Goal: Task Accomplishment & Management: Complete application form

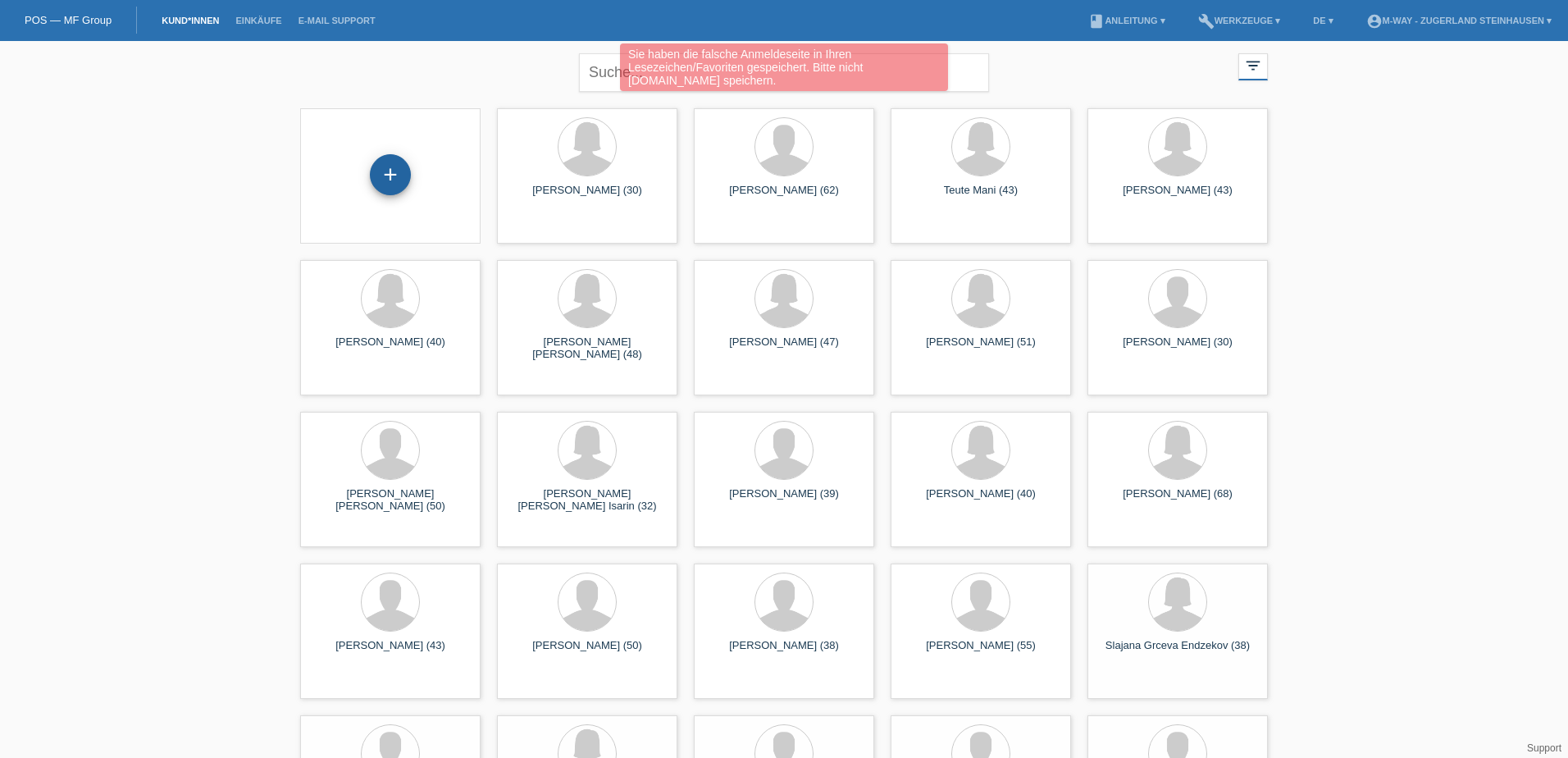
click at [406, 184] on div "+" at bounding box center [390, 176] width 154 height 44
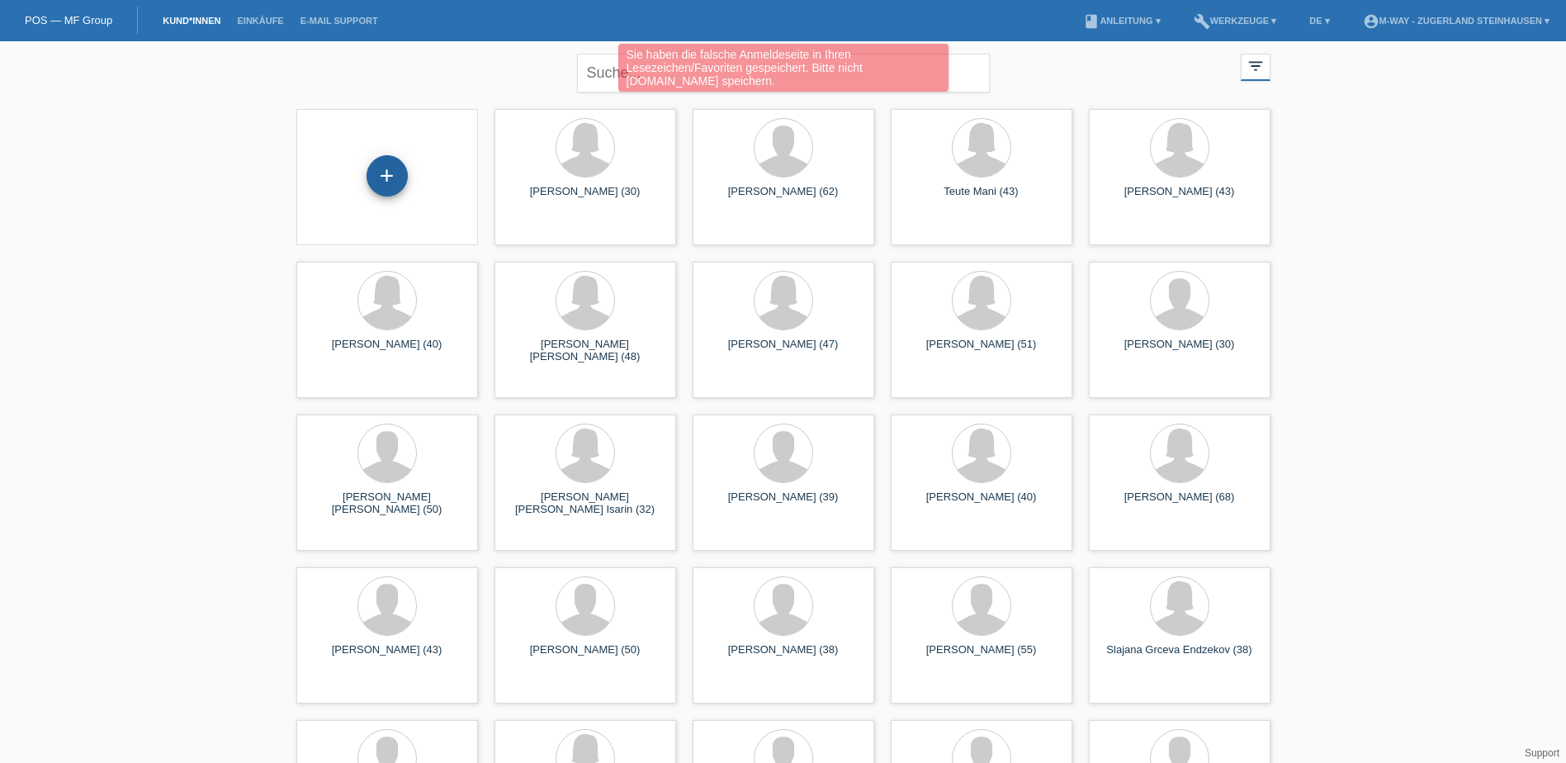
click at [388, 170] on div "+" at bounding box center [386, 175] width 41 height 41
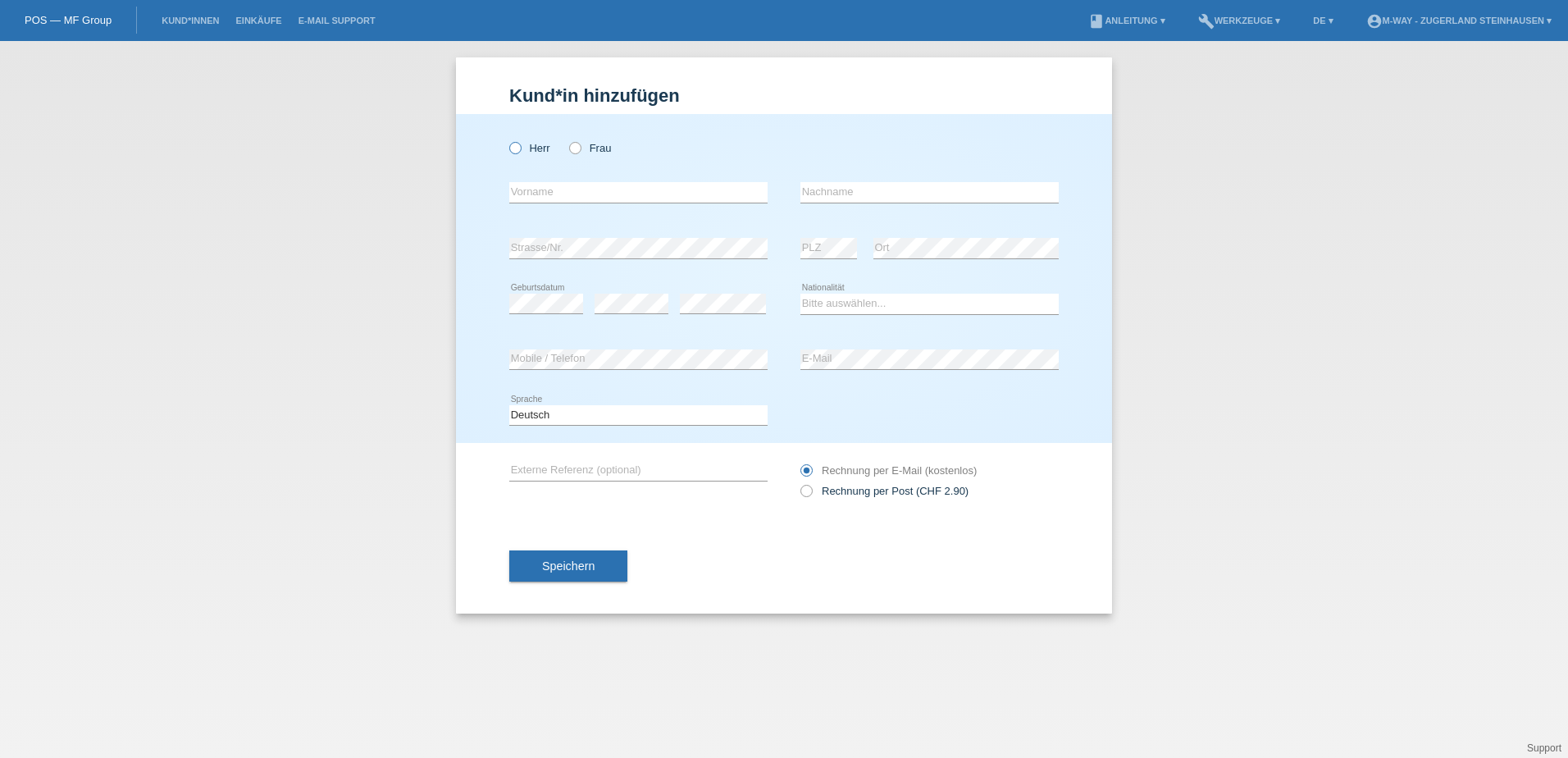
click at [507, 139] on icon at bounding box center [507, 139] width 0 height 0
click at [516, 151] on input "Herr" at bounding box center [515, 147] width 11 height 11
radio input "true"
click at [550, 199] on input "text" at bounding box center [639, 192] width 258 height 21
type input "Torsten"
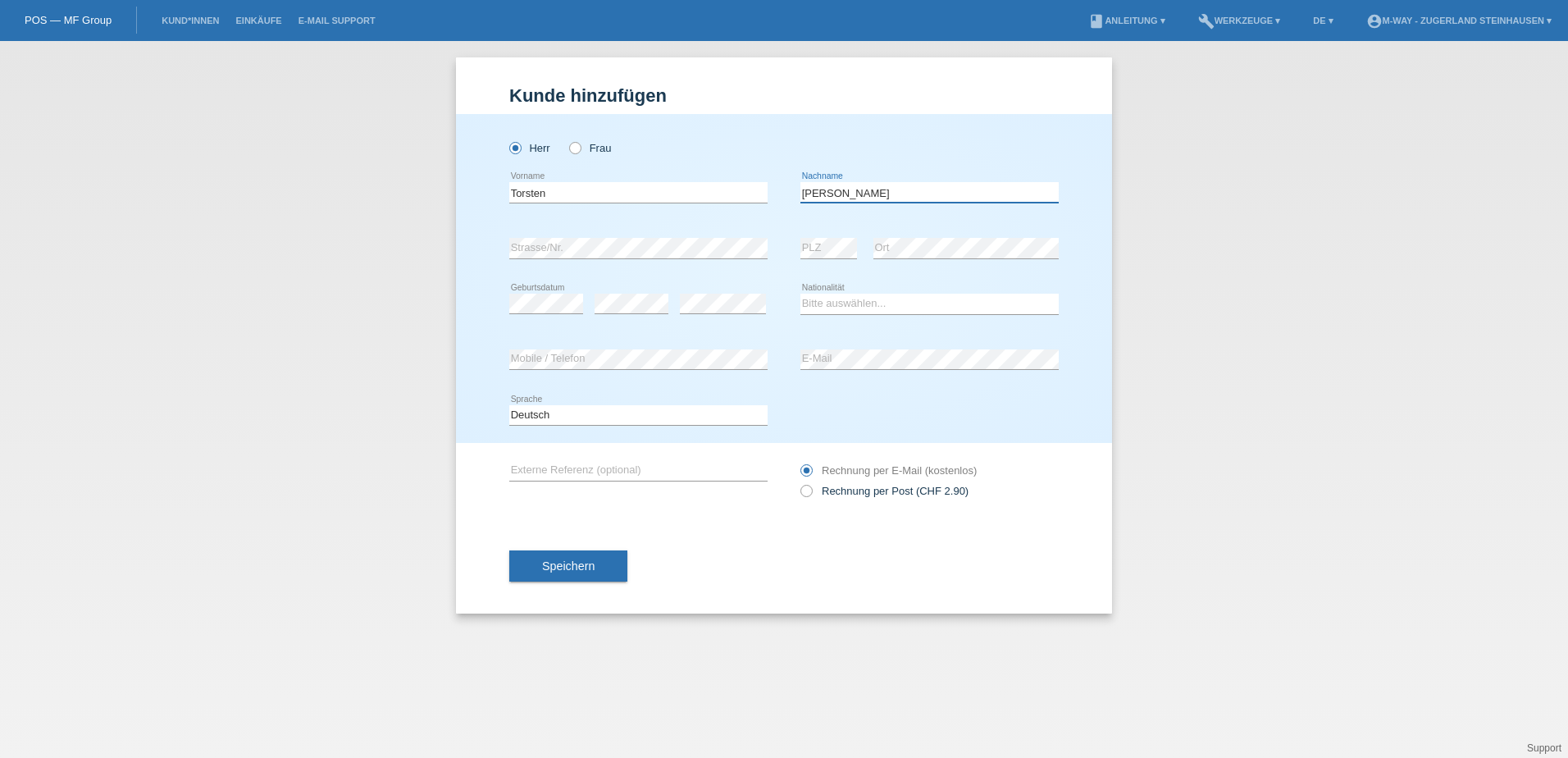
type input "[PERSON_NAME]"
click at [854, 299] on select "Bitte auswählen... Schweiz Deutschland Liechtenstein Österreich ------------ Af…" at bounding box center [930, 304] width 258 height 20
select select "DE"
click at [801, 294] on select "Bitte auswählen... [GEOGRAPHIC_DATA] [GEOGRAPHIC_DATA] [GEOGRAPHIC_DATA] [GEOGR…" at bounding box center [930, 304] width 258 height 20
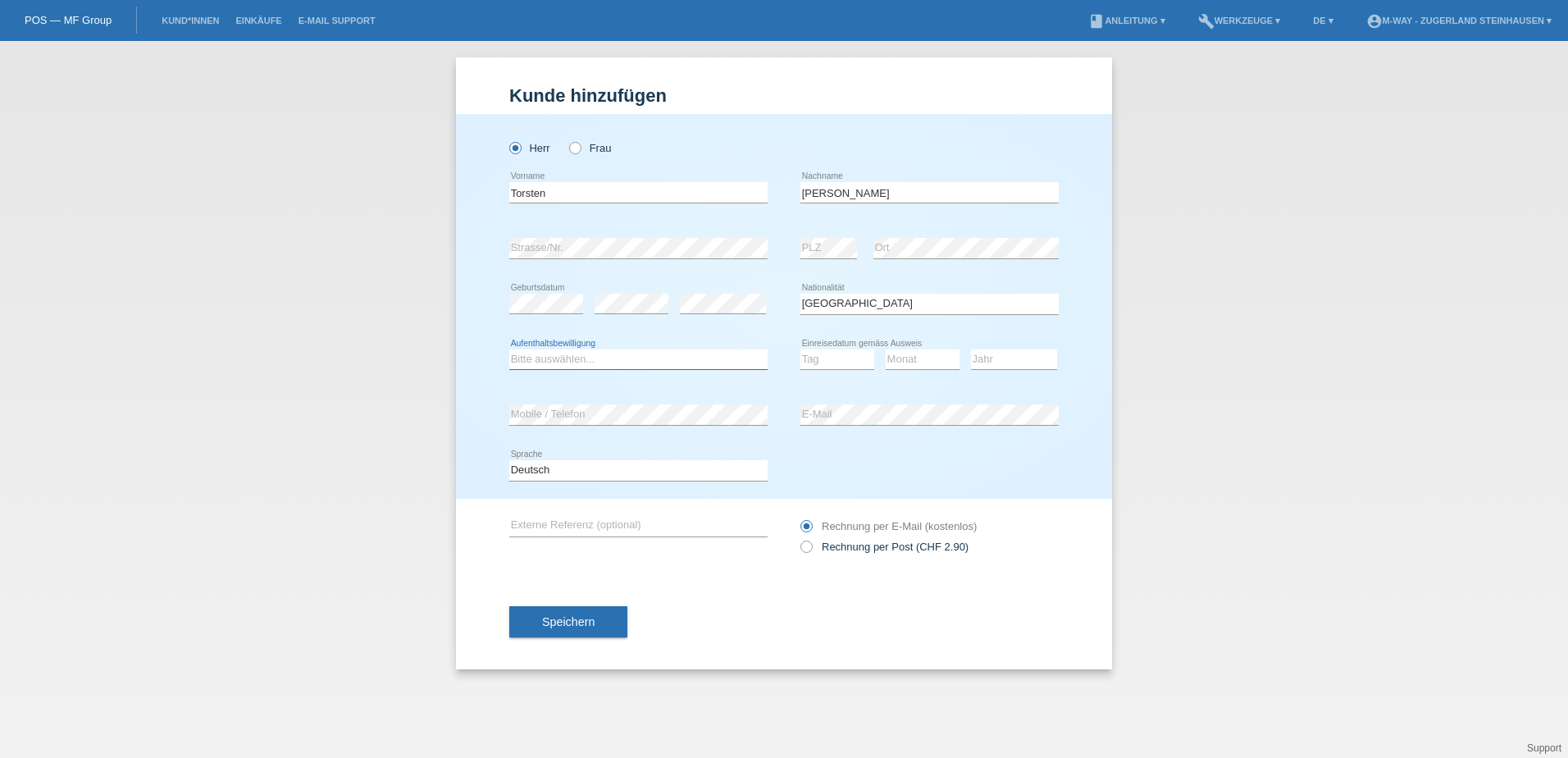
click at [550, 360] on select "Bitte auswählen... C B B - Flüchtlingsstatus Andere" at bounding box center [639, 360] width 258 height 20
select select "B"
click at [510, 350] on select "Bitte auswählen... C B B - Flüchtlingsstatus Andere" at bounding box center [639, 360] width 258 height 20
click at [833, 361] on select "Tag 01 02 03 04 05 06 07 08 09 10 11" at bounding box center [838, 360] width 74 height 20
select select "22"
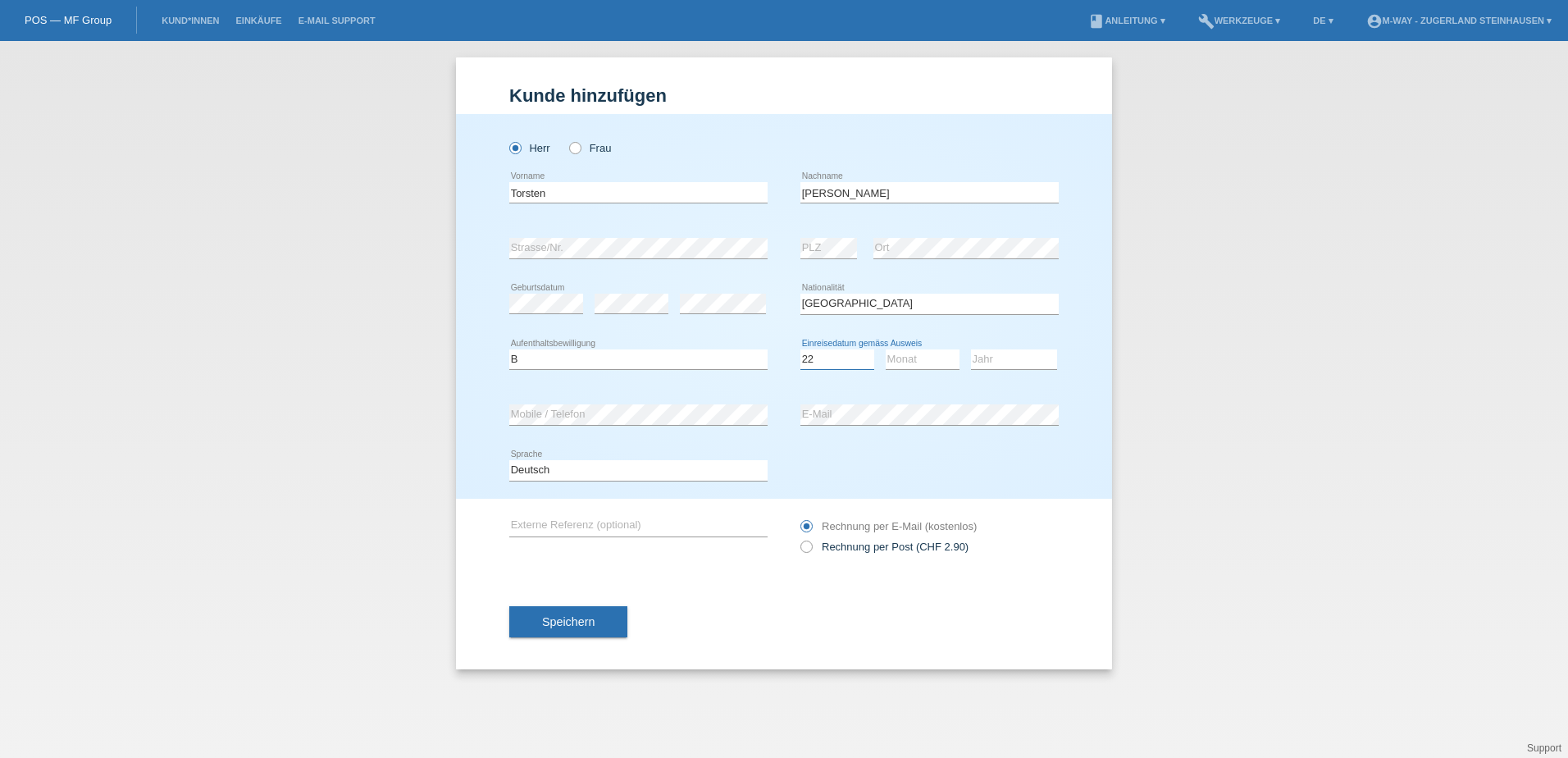
click at [801, 350] on select "Tag 01 02 03 04 05 06 07 08 09 10 11" at bounding box center [838, 360] width 74 height 20
click at [918, 350] on select "Monat 01 02 03 04 05 06 07 08 09 10 11" at bounding box center [922, 360] width 74 height 20
select select "05"
click at [885, 350] on select "Monat 01 02 03 04 05 06 07 08 09 10 11" at bounding box center [922, 360] width 74 height 20
click at [989, 359] on select "Jahr 2025 2024 2023 2022 2021 2020 2019 2018 2017 2016 2015 2014 2013 2012 2011…" at bounding box center [1014, 360] width 86 height 20
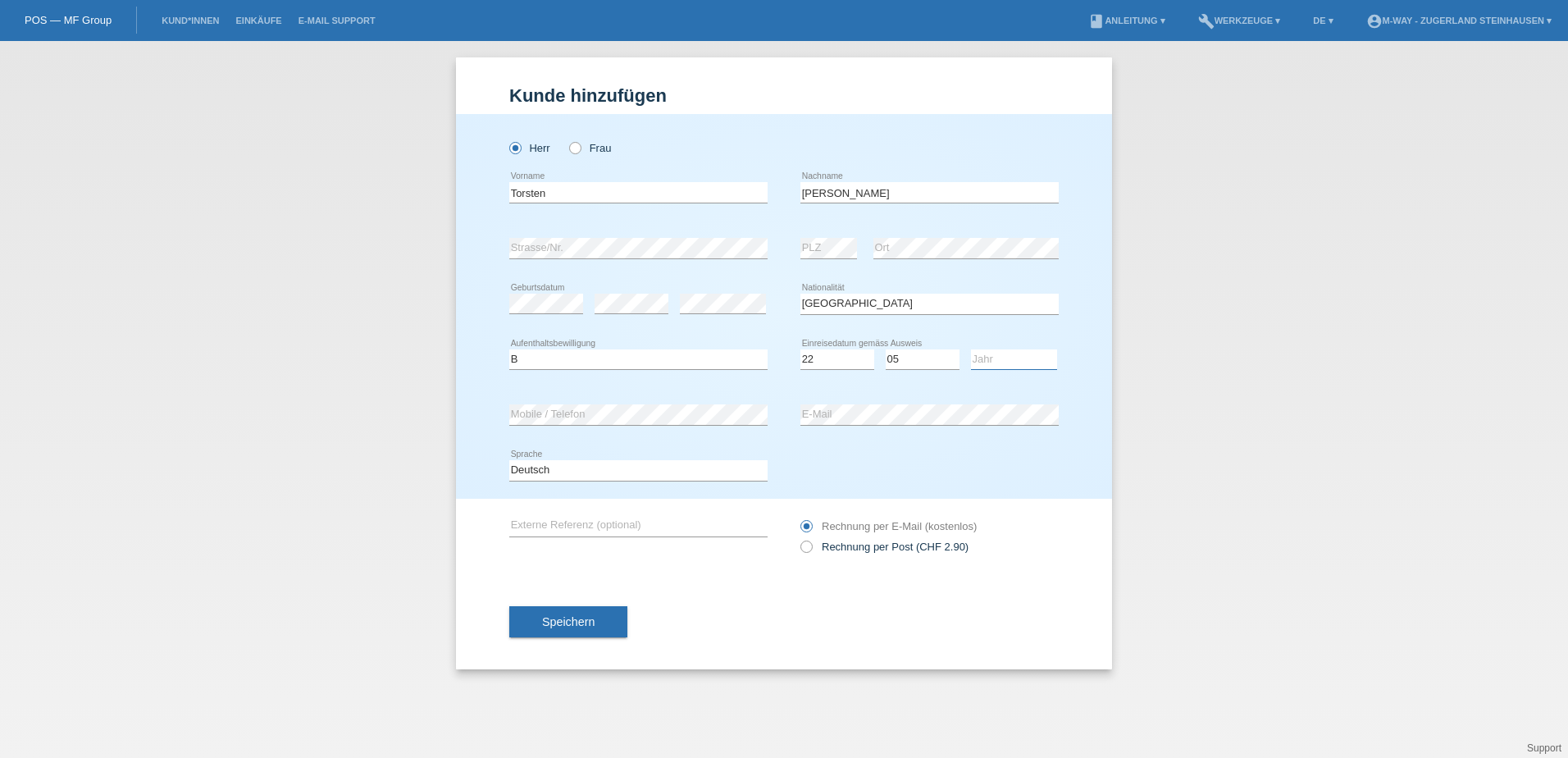
select select "2020"
click at [971, 350] on select "Jahr 2025 2024 2023 2022 2021 2020 2019 2018 2017 2016 2015 2014 2013 2012 2011…" at bounding box center [1014, 360] width 86 height 20
click at [571, 630] on button "Speichern" at bounding box center [568, 621] width 118 height 31
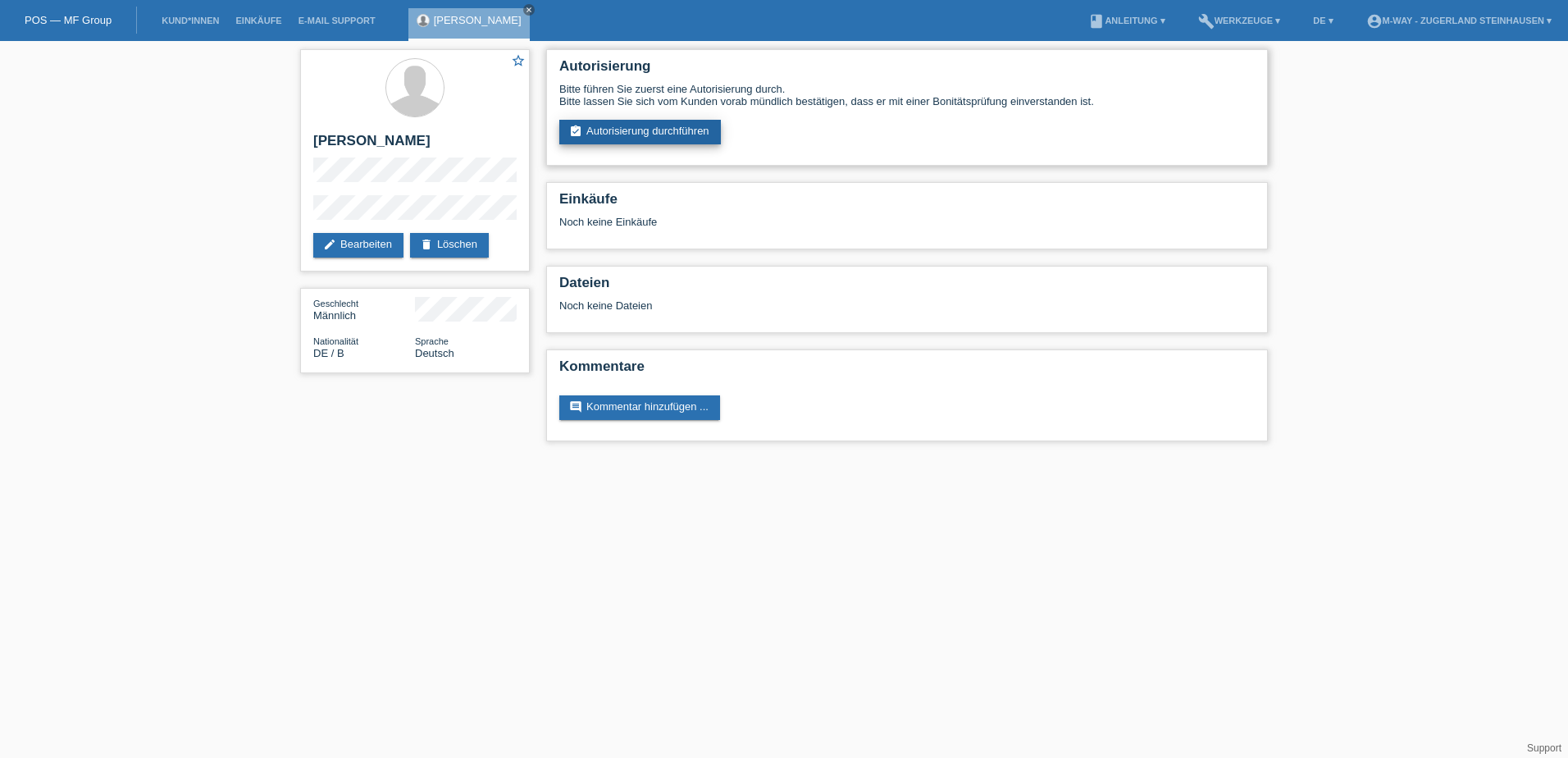
click at [670, 128] on link "assignment_turned_in Autorisierung durchführen" at bounding box center [640, 132] width 162 height 25
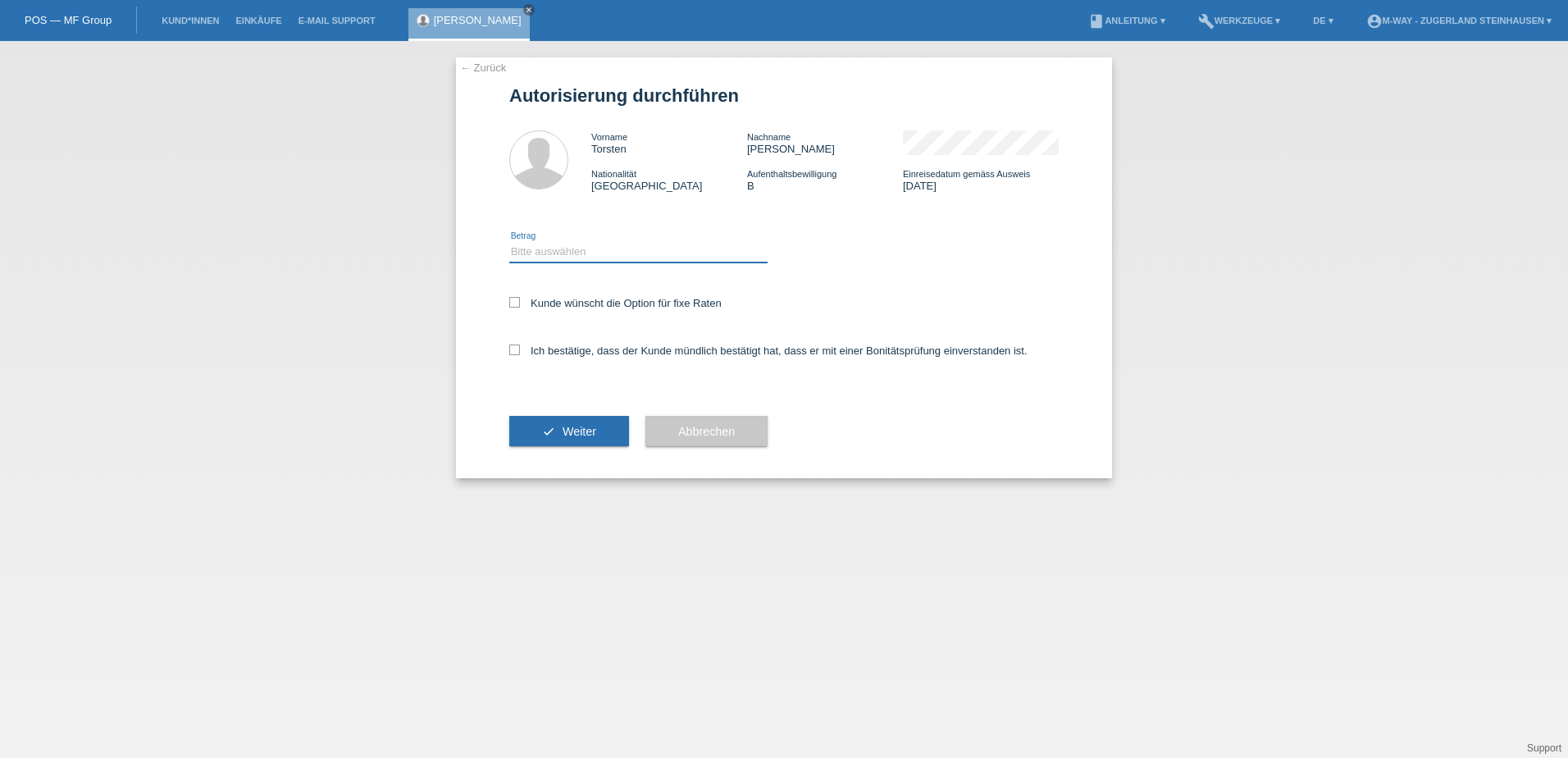
click at [540, 248] on select "Bitte auswählen CHF 1.00 - CHF 499.00 CHF 500.00 - CHF 1'999.00 CHF 2'000.00 - …" at bounding box center [639, 252] width 258 height 20
select select "3"
click at [510, 242] on select "Bitte auswählen CHF 1.00 - CHF 499.00 CHF 500.00 - CHF 1'999.00 CHF 2'000.00 - …" at bounding box center [639, 252] width 258 height 20
click at [515, 302] on icon at bounding box center [515, 302] width 11 height 11
click at [515, 302] on input "Kunde wünscht die Option für fixe Raten" at bounding box center [515, 302] width 11 height 11
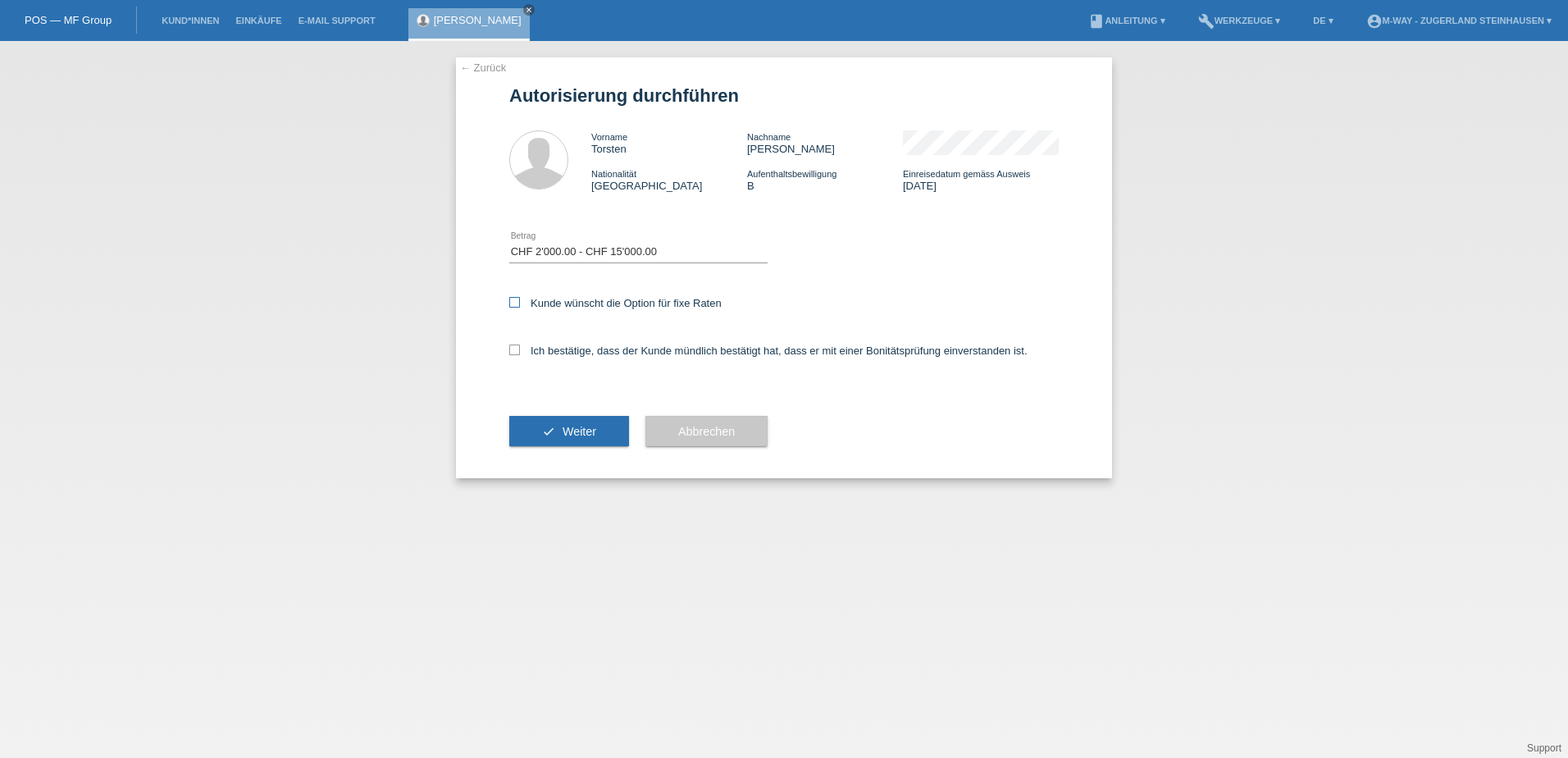
checkbox input "true"
click at [515, 351] on icon at bounding box center [515, 350] width 11 height 11
click at [515, 351] on input "Ich bestätige, dass der Kunde mündlich bestätigt hat, dass er mit einer Bonität…" at bounding box center [515, 350] width 11 height 11
checkbox input "true"
click at [582, 430] on span "Weiter" at bounding box center [579, 431] width 34 height 13
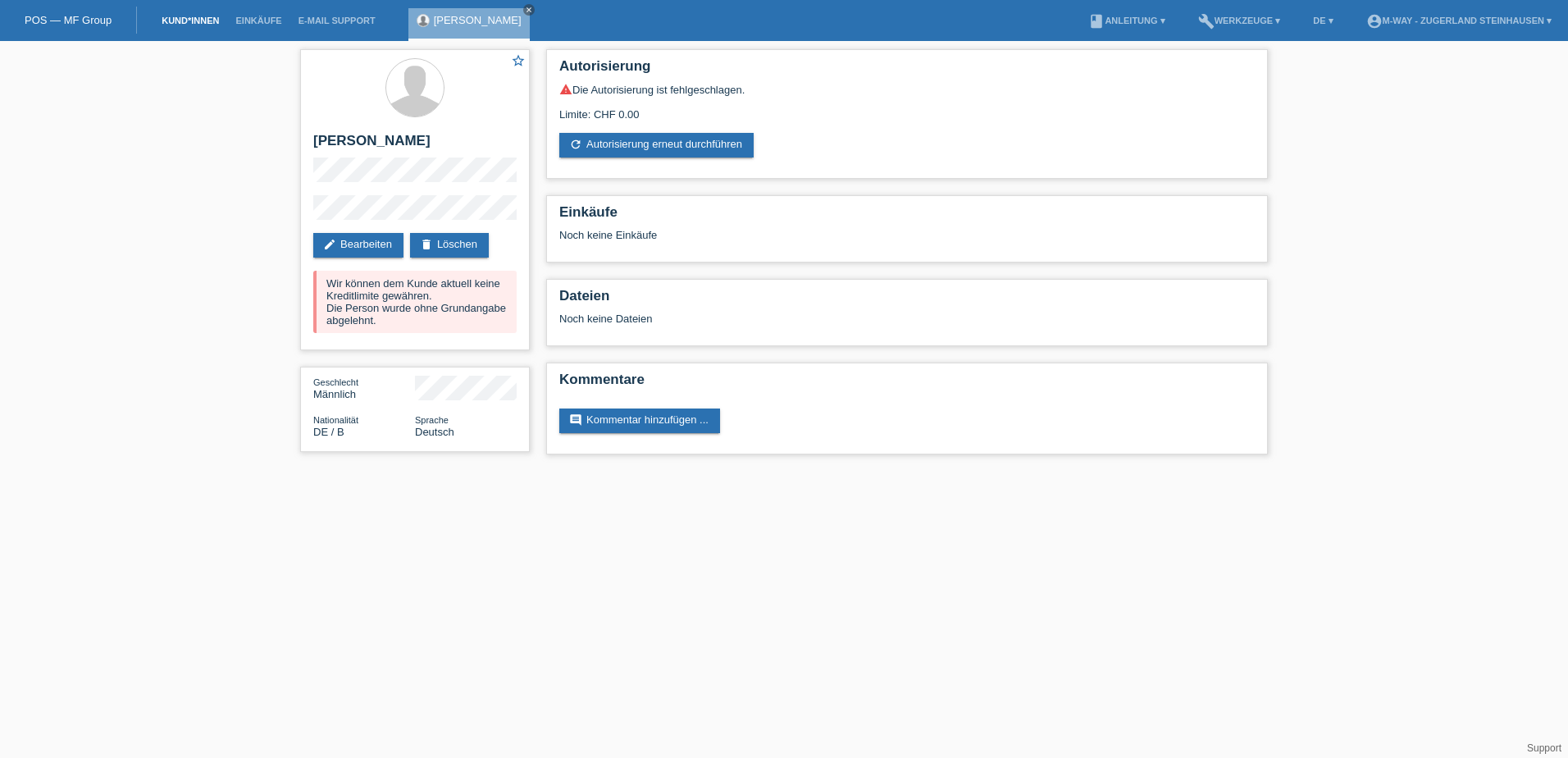
click at [182, 21] on link "Kund*innen" at bounding box center [190, 21] width 74 height 10
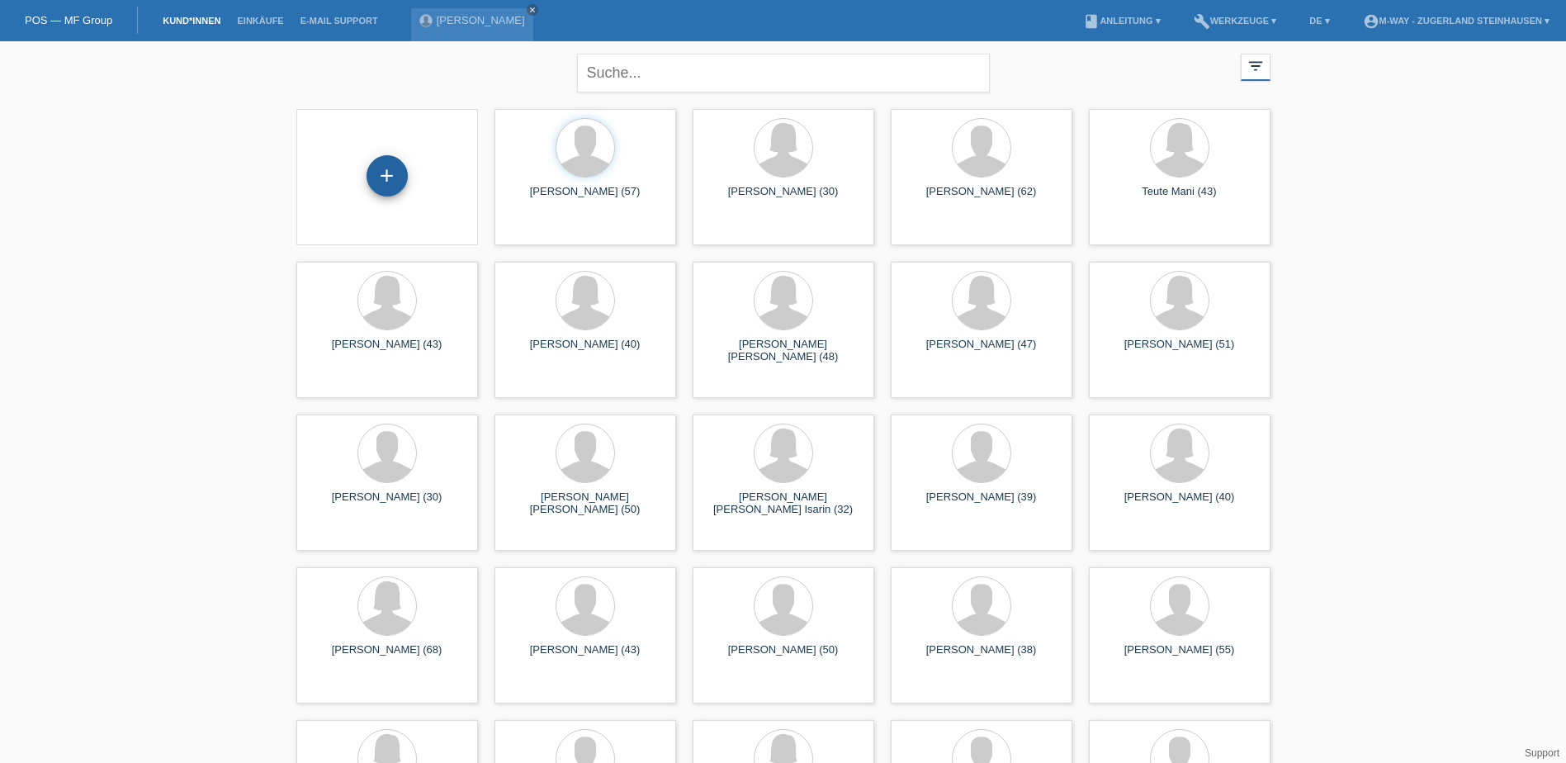
click at [395, 182] on div "+" at bounding box center [386, 175] width 41 height 41
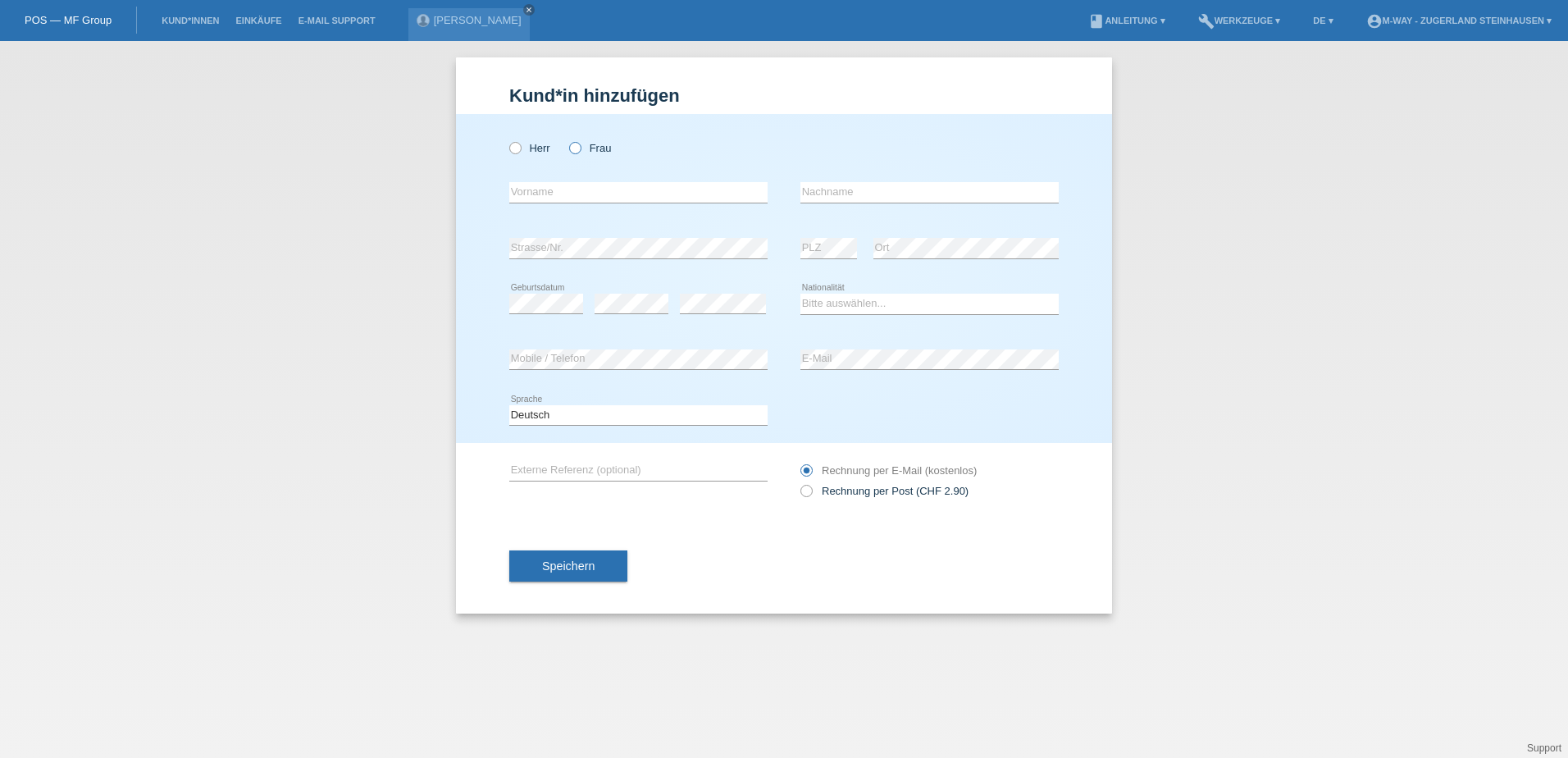
click at [566, 139] on icon at bounding box center [566, 139] width 0 height 0
click at [574, 143] on input "Frau" at bounding box center [574, 147] width 11 height 11
radio input "true"
click at [578, 187] on input "text" at bounding box center [639, 192] width 258 height 21
type input "[PERSON_NAME]"
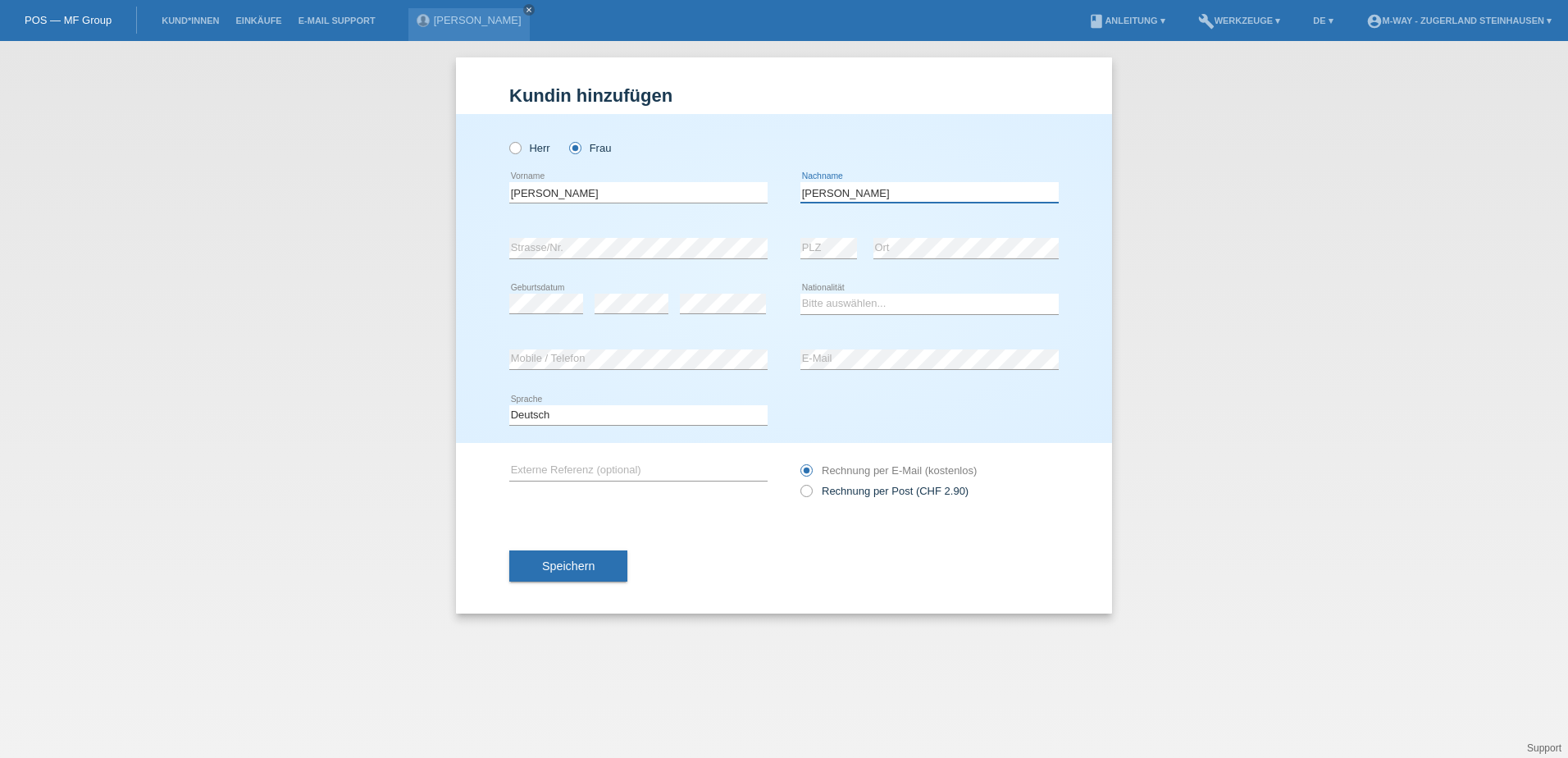
type input "[PERSON_NAME]"
click at [839, 308] on select "Bitte auswählen... Schweiz Deutschland Liechtenstein Österreich ------------ Af…" at bounding box center [930, 304] width 258 height 20
select select "CH"
click at [801, 294] on select "Bitte auswählen... Schweiz Deutschland Liechtenstein Österreich ------------ Af…" at bounding box center [930, 304] width 258 height 20
click at [604, 567] on button "Speichern" at bounding box center [568, 565] width 118 height 31
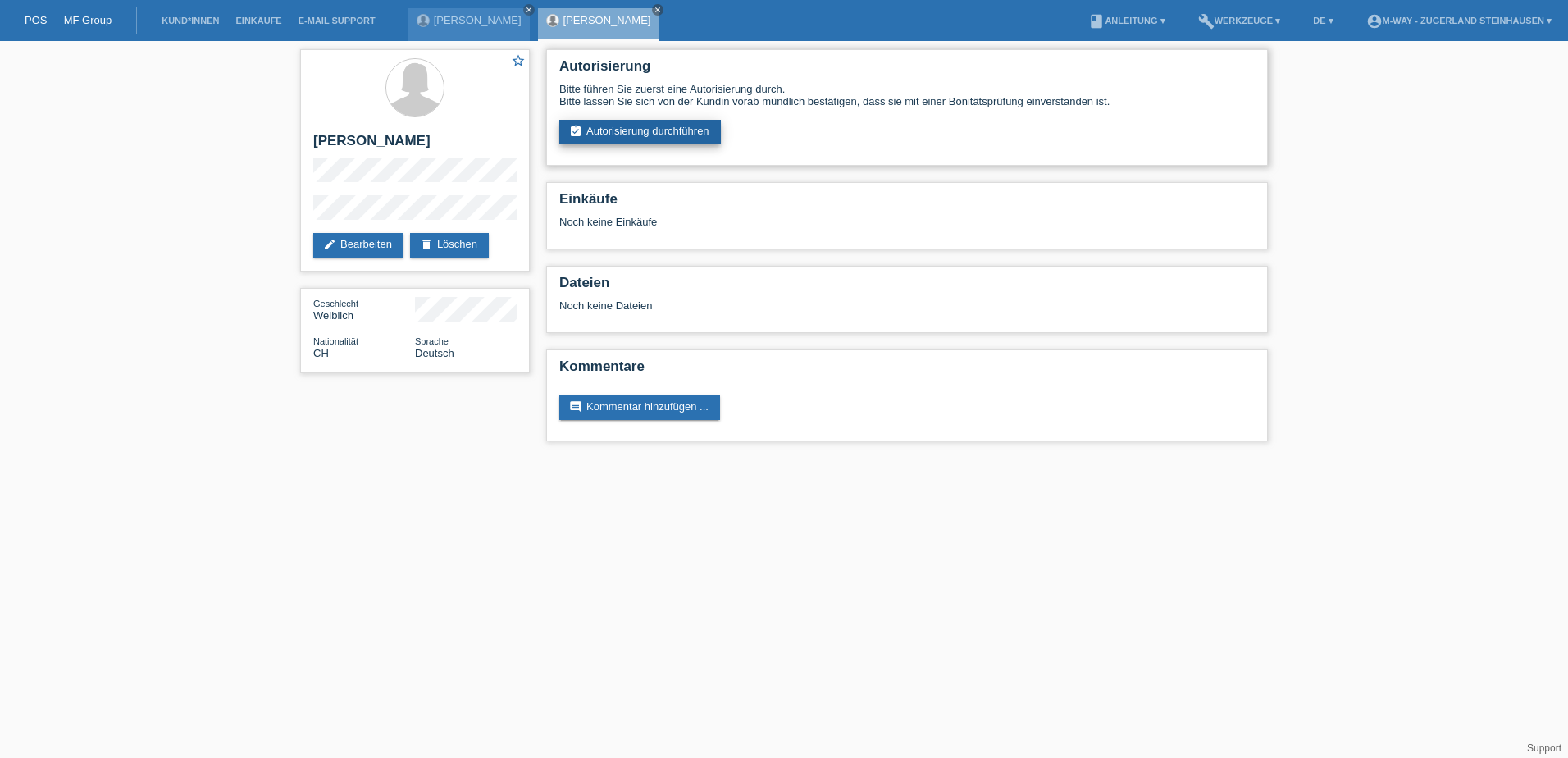
click at [596, 129] on link "assignment_turned_in Autorisierung durchführen" at bounding box center [640, 132] width 162 height 25
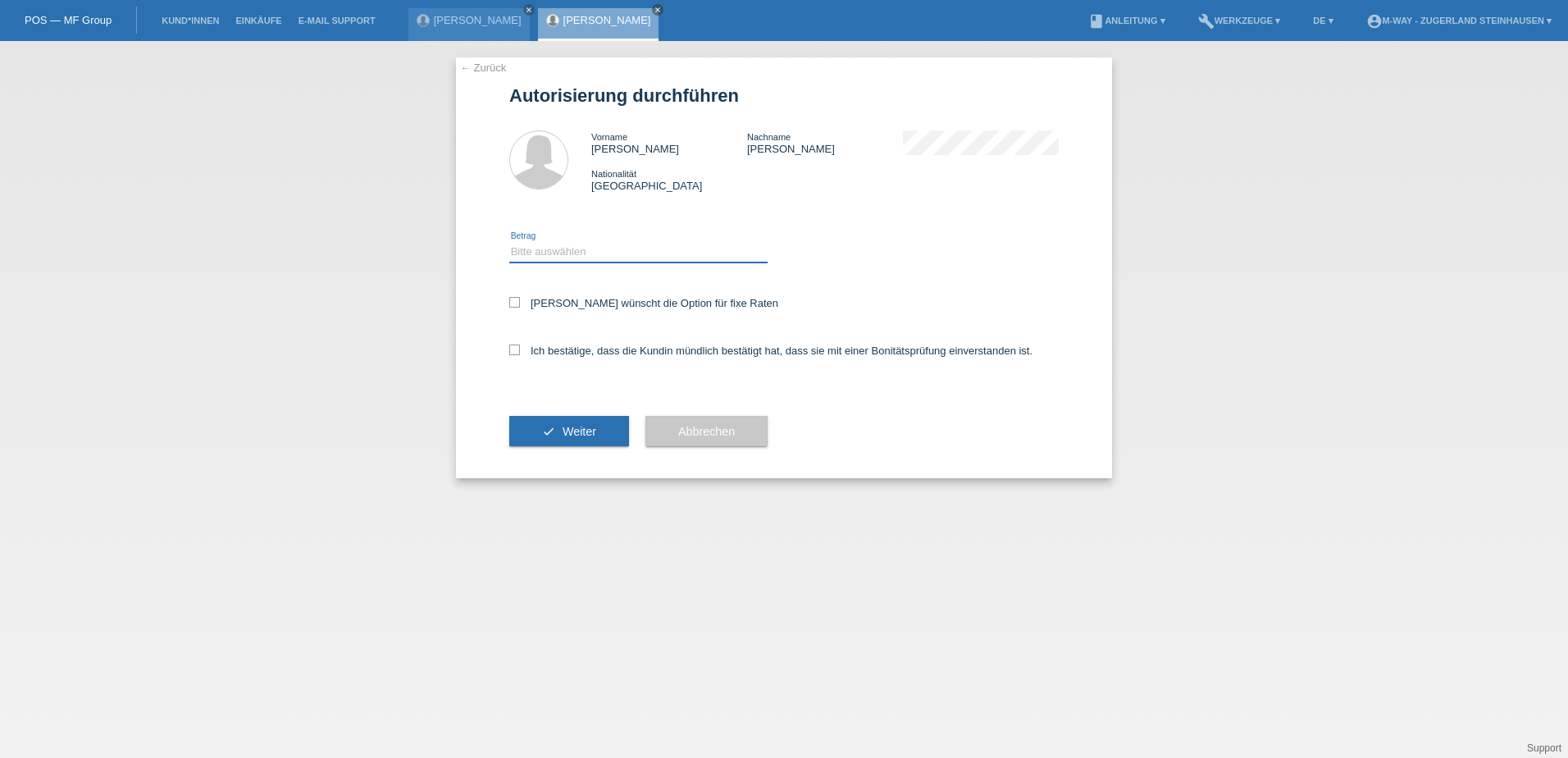
click at [533, 256] on select "Bitte auswählen CHF 1.00 - CHF 499.00 CHF 500.00 - CHF 1'999.00 CHF 2'000.00 - …" at bounding box center [639, 252] width 258 height 20
select select "3"
click at [510, 242] on select "Bitte auswählen CHF 1.00 - CHF 499.00 CHF 500.00 - CHF 1'999.00 CHF 2'000.00 - …" at bounding box center [639, 252] width 258 height 20
click at [516, 298] on icon at bounding box center [515, 302] width 11 height 11
click at [516, 298] on input "Kundin wünscht die Option für fixe Raten" at bounding box center [515, 302] width 11 height 11
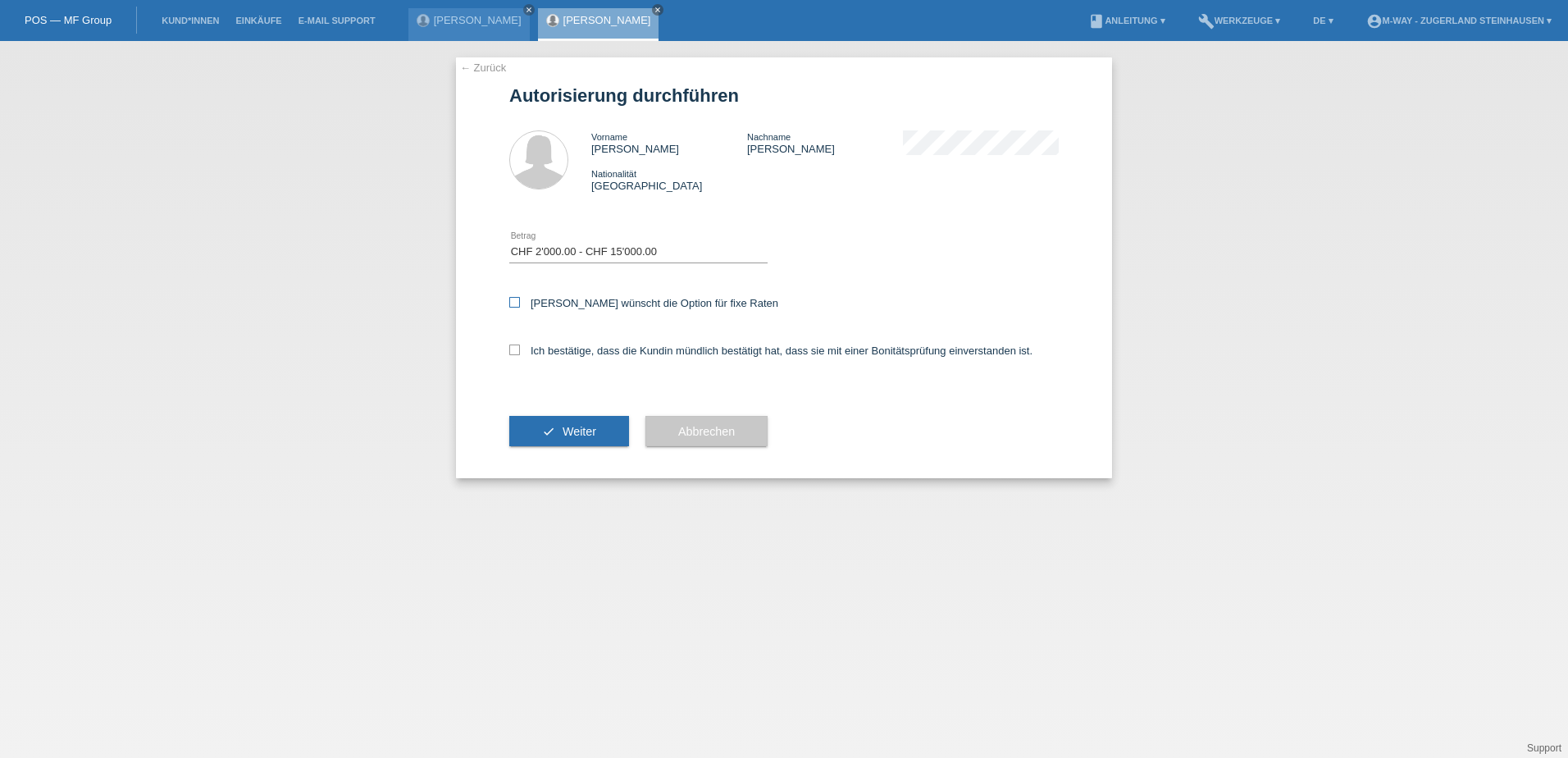
checkbox input "true"
click at [518, 347] on icon at bounding box center [515, 350] width 11 height 11
click at [518, 347] on input "Ich bestätige, dass die Kundin mündlich bestätigt hat, dass sie mit einer Bonit…" at bounding box center [515, 350] width 11 height 11
checkbox input "true"
click at [572, 434] on span "Weiter" at bounding box center [579, 431] width 34 height 13
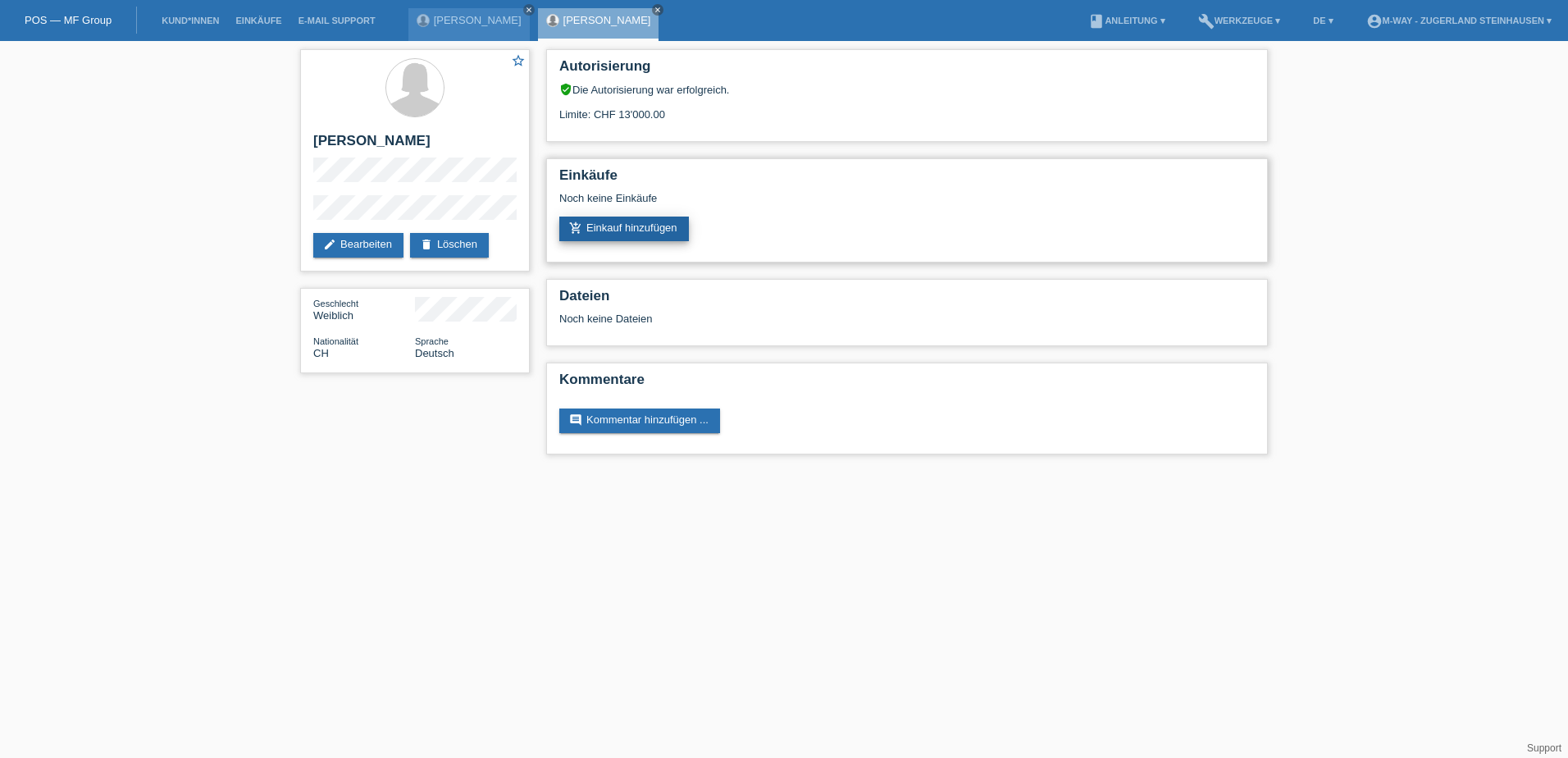
click at [645, 227] on link "add_shopping_cart Einkauf hinzufügen" at bounding box center [624, 228] width 129 height 25
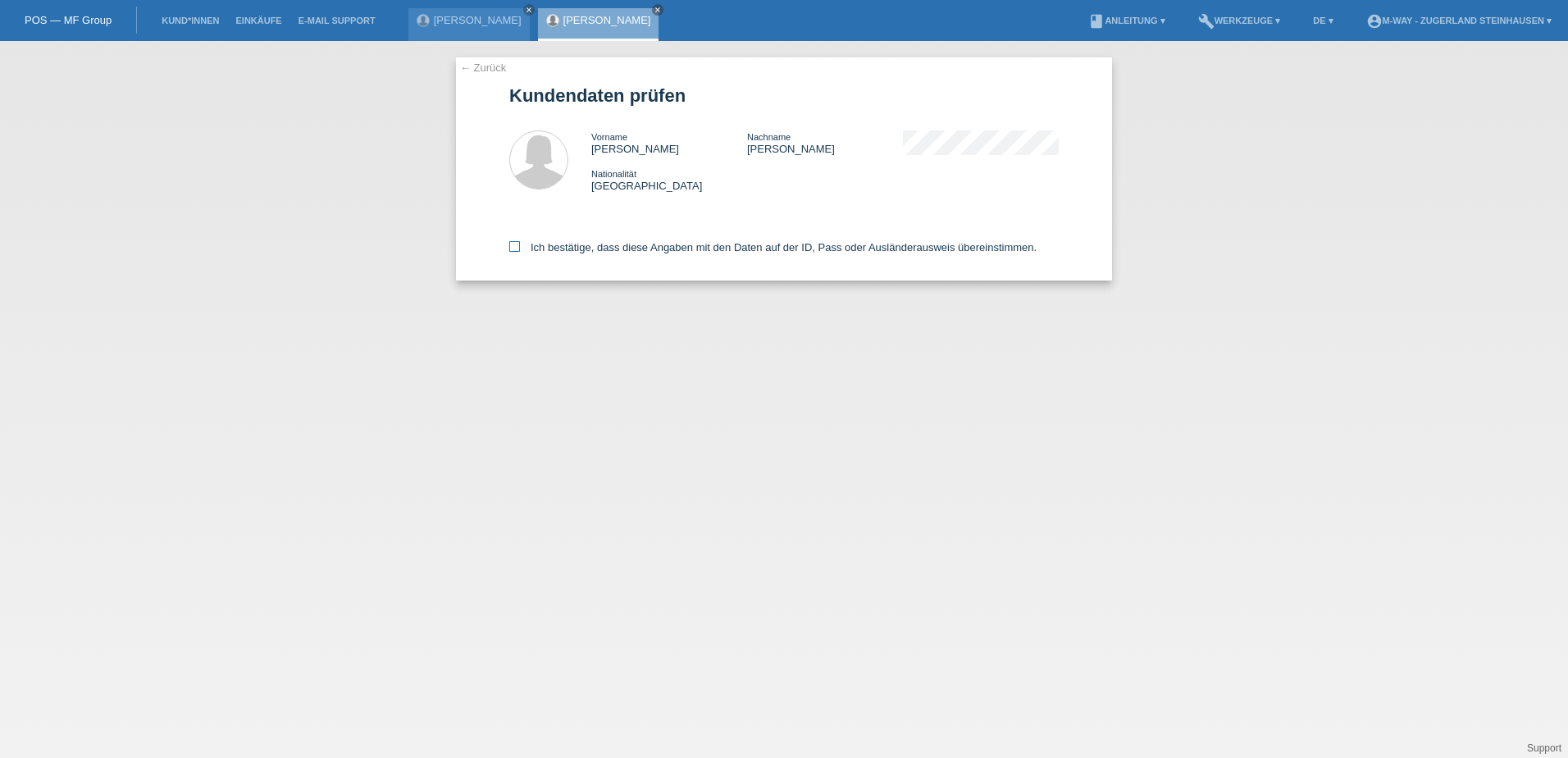
click at [510, 247] on icon at bounding box center [515, 246] width 11 height 11
click at [510, 247] on input "Ich bestätige, dass diese Angaben mit den Daten auf der ID, Pass oder Ausländer…" at bounding box center [515, 246] width 11 height 11
checkbox input "true"
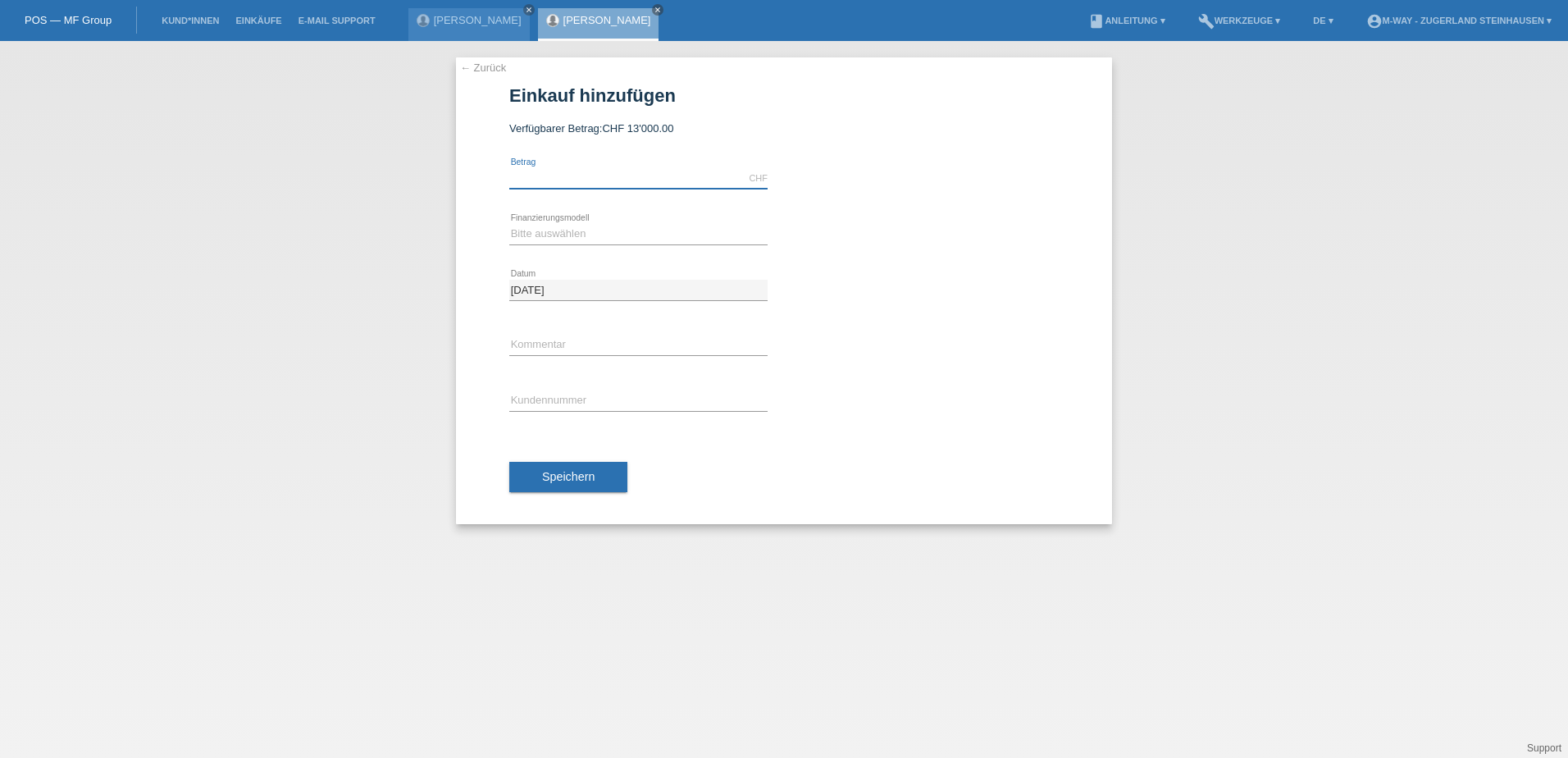
click at [561, 172] on input "text" at bounding box center [639, 178] width 258 height 21
type input "3654.15"
click at [553, 234] on select "Bitte auswählen Fixe Raten Kauf auf Rechnung mit Teilzahlungsoption" at bounding box center [639, 233] width 258 height 20
select select "77"
click at [510, 224] on select "Bitte auswählen Fixe Raten Kauf auf Rechnung mit Teilzahlungsoption" at bounding box center [639, 233] width 258 height 20
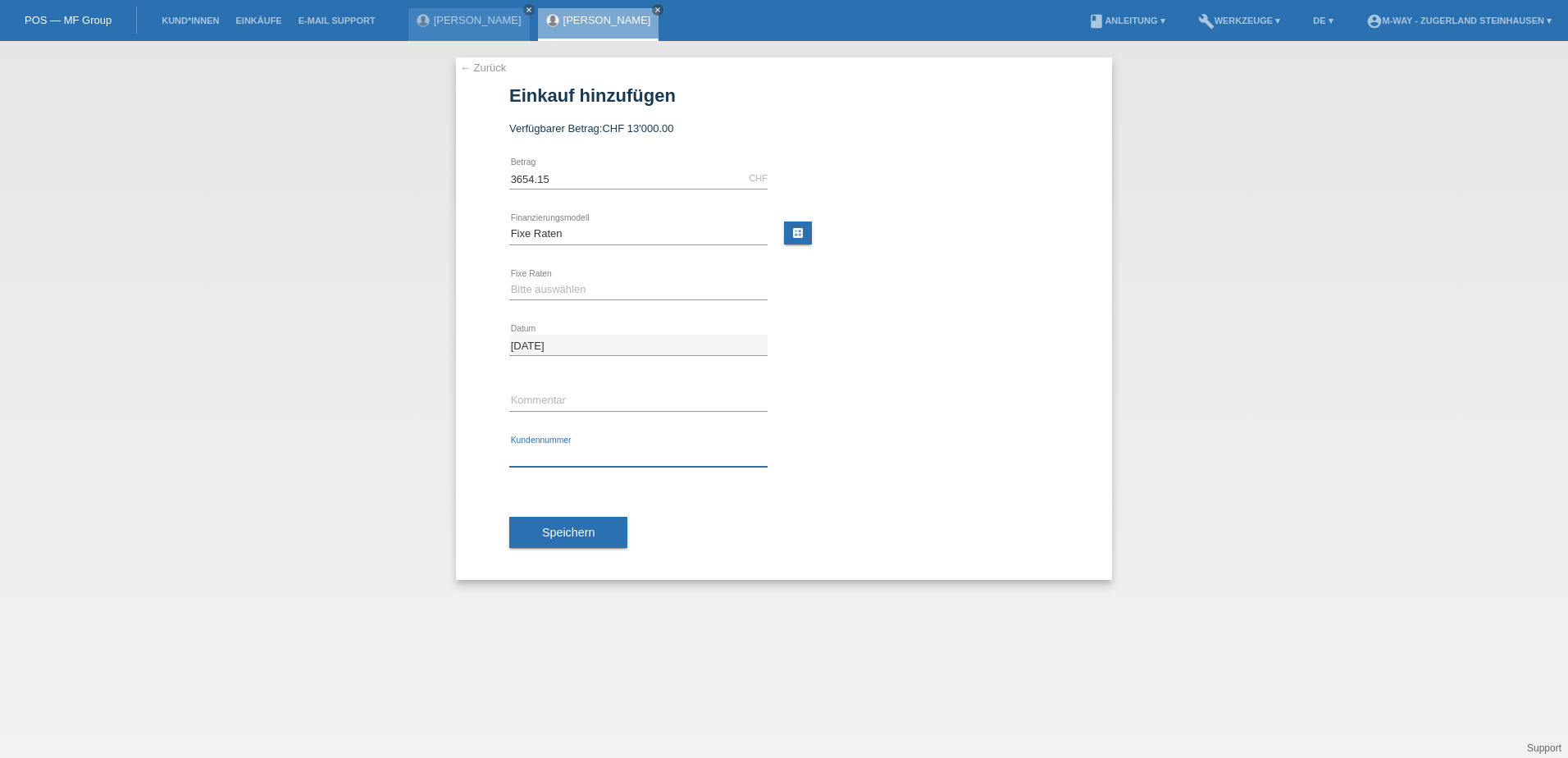
click at [577, 452] on input "text" at bounding box center [639, 456] width 258 height 21
type input "K166168"
click at [541, 282] on select "Bitte auswählen 4 Raten 5 Raten 6 Raten 7 Raten 8 Raten 9 Raten 10 Raten 11 Rat…" at bounding box center [639, 289] width 258 height 20
select select "172"
click at [510, 279] on select "Bitte auswählen 4 Raten 5 Raten 6 Raten 7 Raten 8 Raten 9 Raten 10 Raten 11 Rat…" at bounding box center [639, 289] width 258 height 20
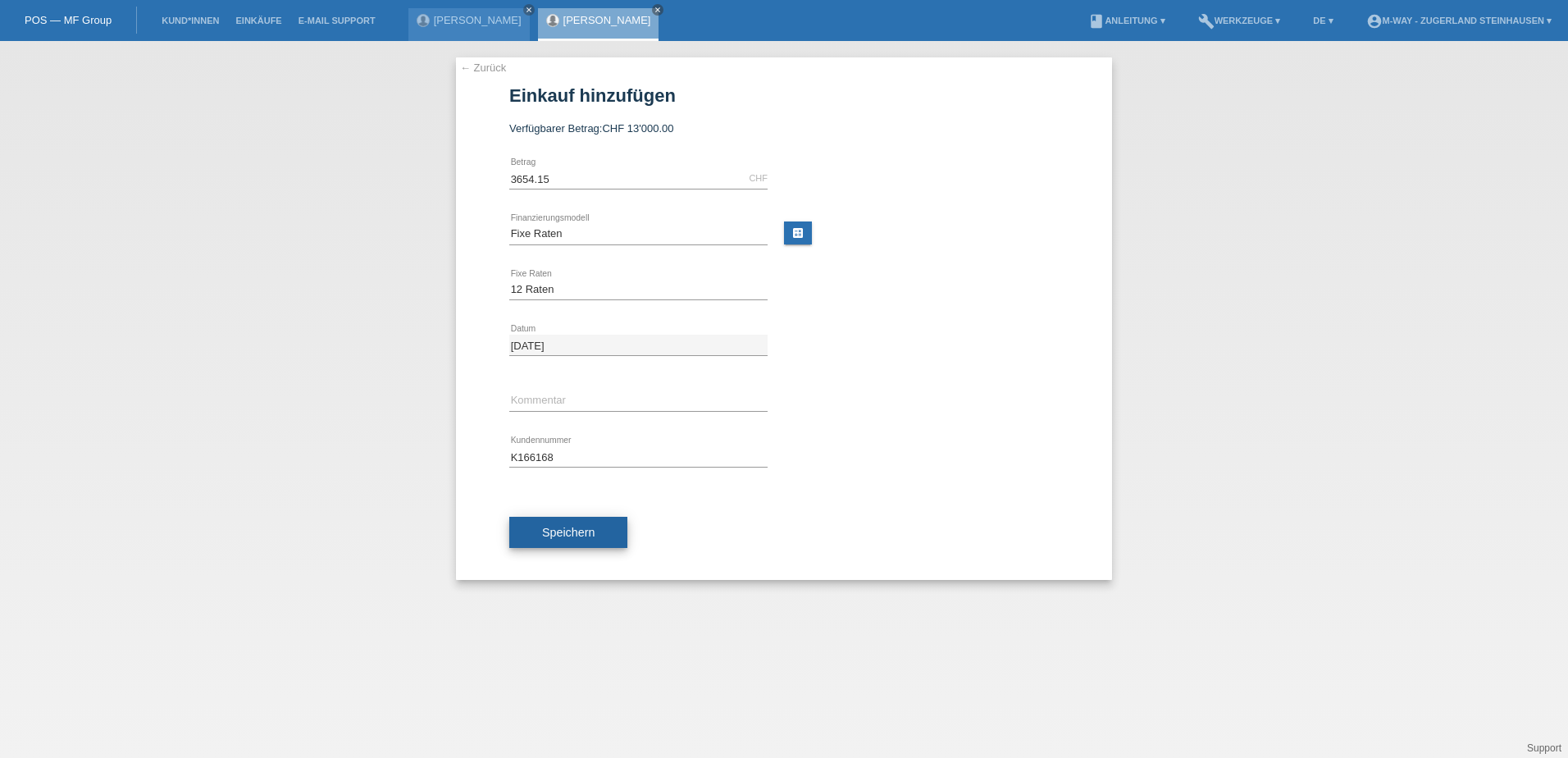
click at [572, 530] on span "Speichern" at bounding box center [568, 531] width 53 height 13
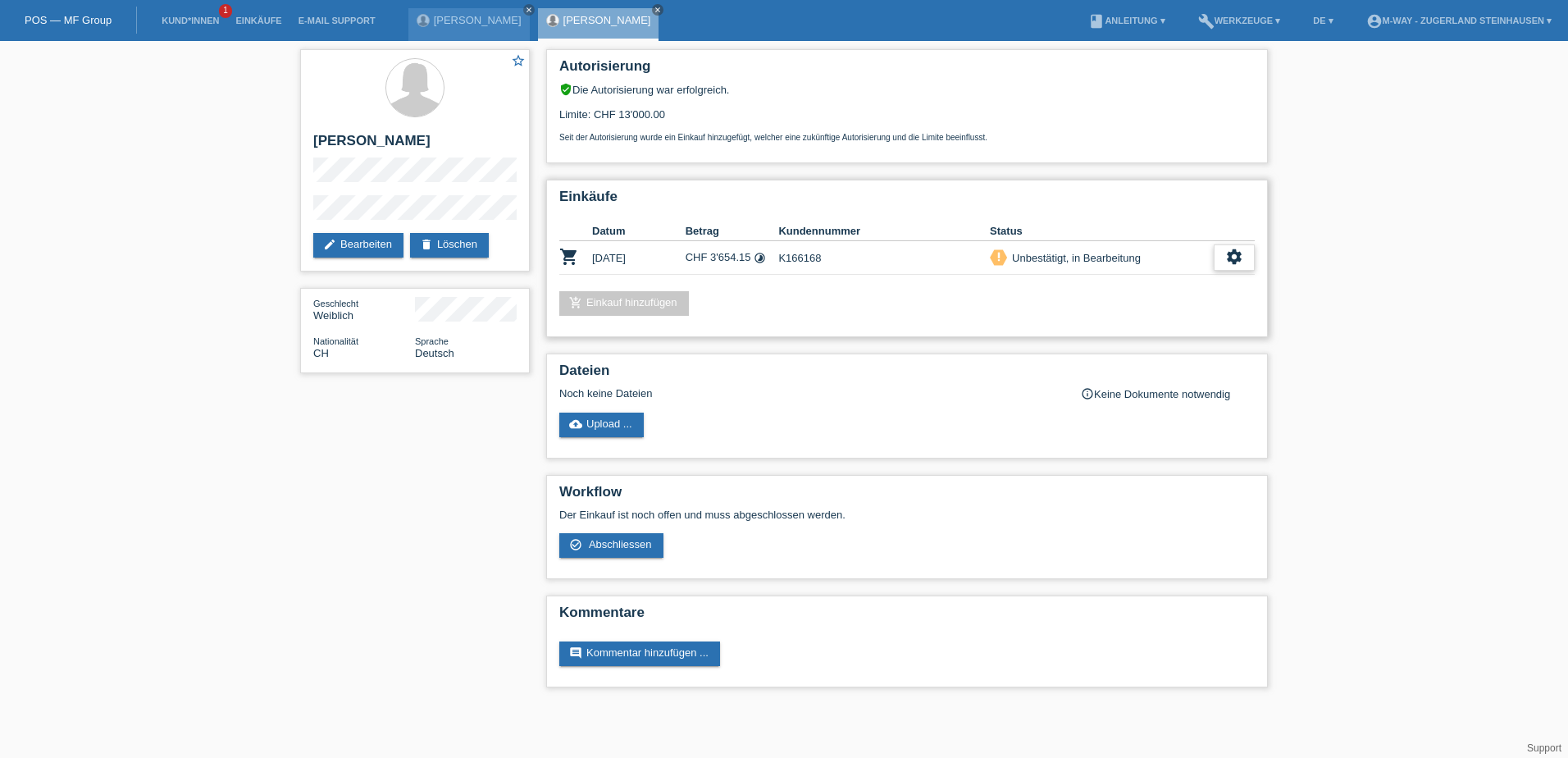
click at [1233, 260] on icon "settings" at bounding box center [1234, 256] width 18 height 18
click at [1121, 336] on span "Abschliessen" at bounding box center [1102, 332] width 69 height 20
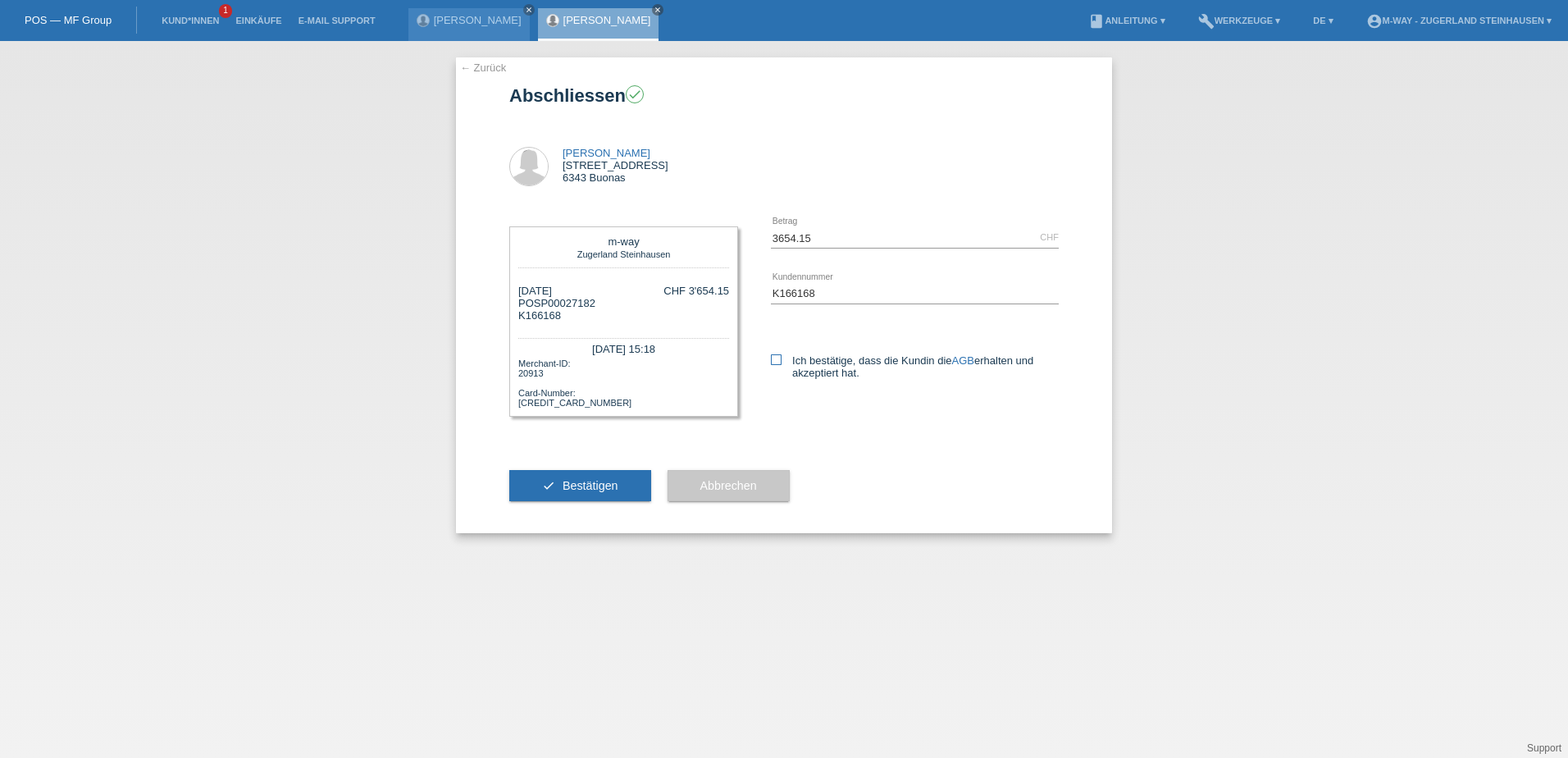
click at [777, 360] on icon at bounding box center [776, 360] width 11 height 11
click at [777, 360] on input "Ich bestätige, dass die Kundin die AGB erhalten und akzeptiert hat." at bounding box center [776, 360] width 11 height 11
checkbox input "true"
click at [602, 484] on span "Bestätigen" at bounding box center [590, 485] width 56 height 13
